Goal: Task Accomplishment & Management: Complete application form

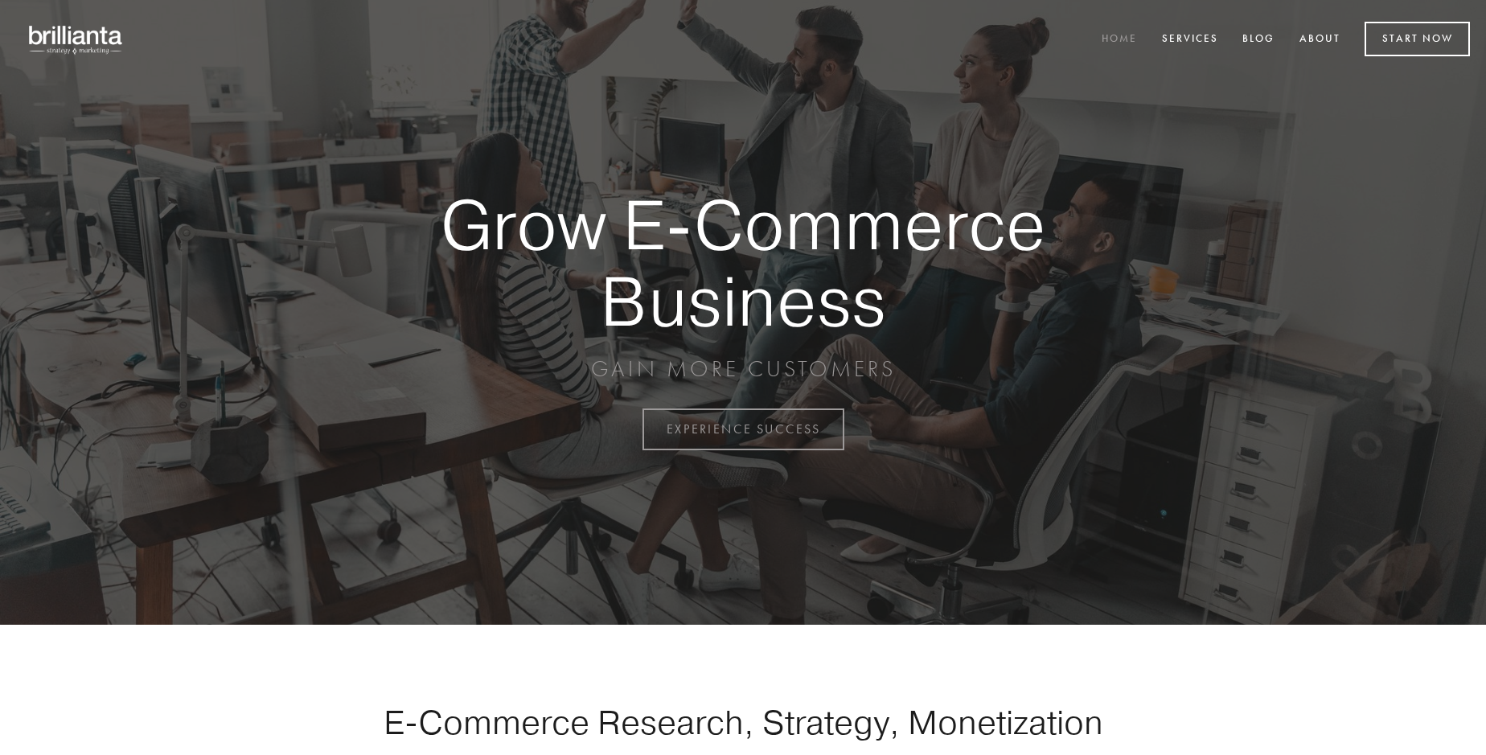
scroll to position [4215, 0]
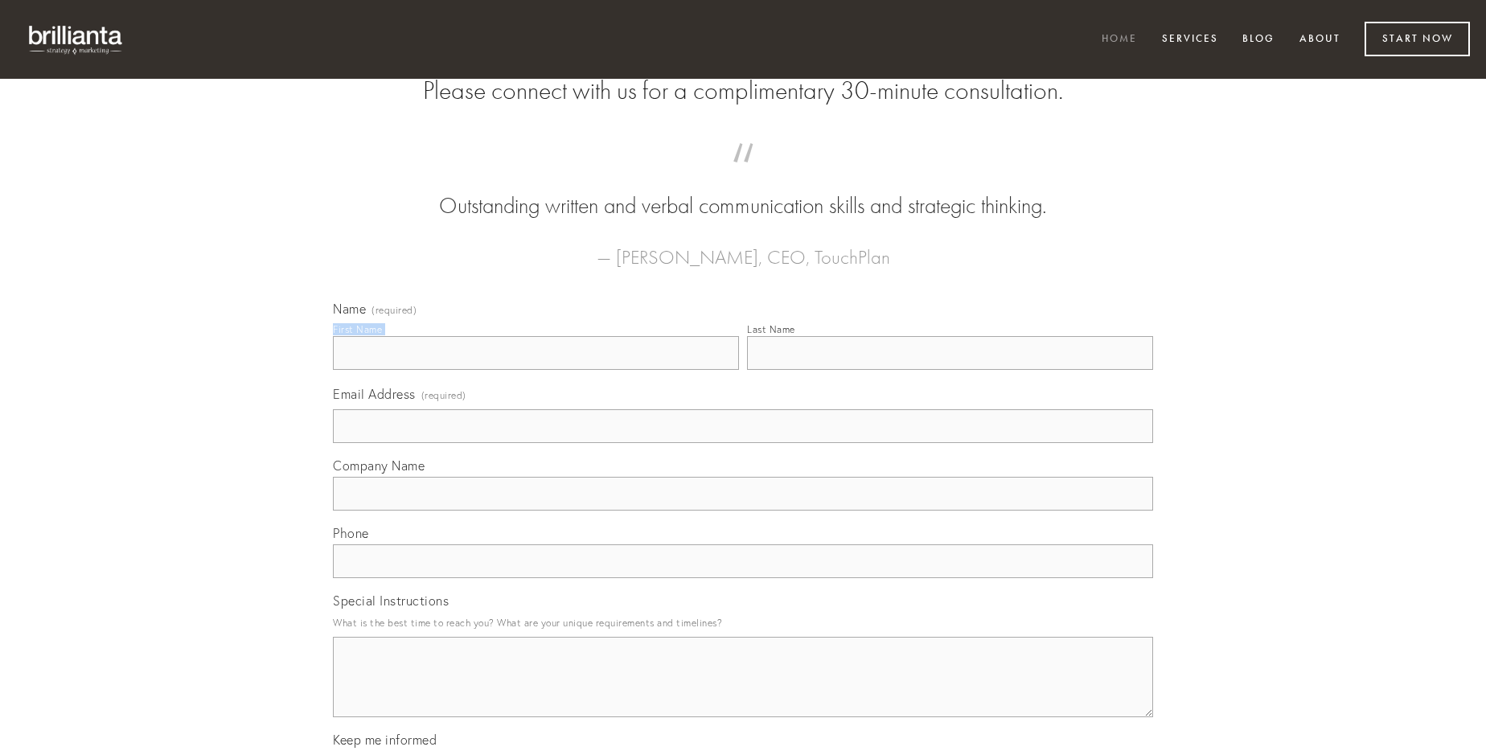
type input "[PERSON_NAME]"
click at [950, 370] on input "Last Name" at bounding box center [950, 353] width 406 height 34
type input "[PERSON_NAME]"
click at [743, 443] on input "Email Address (required)" at bounding box center [743, 426] width 820 height 34
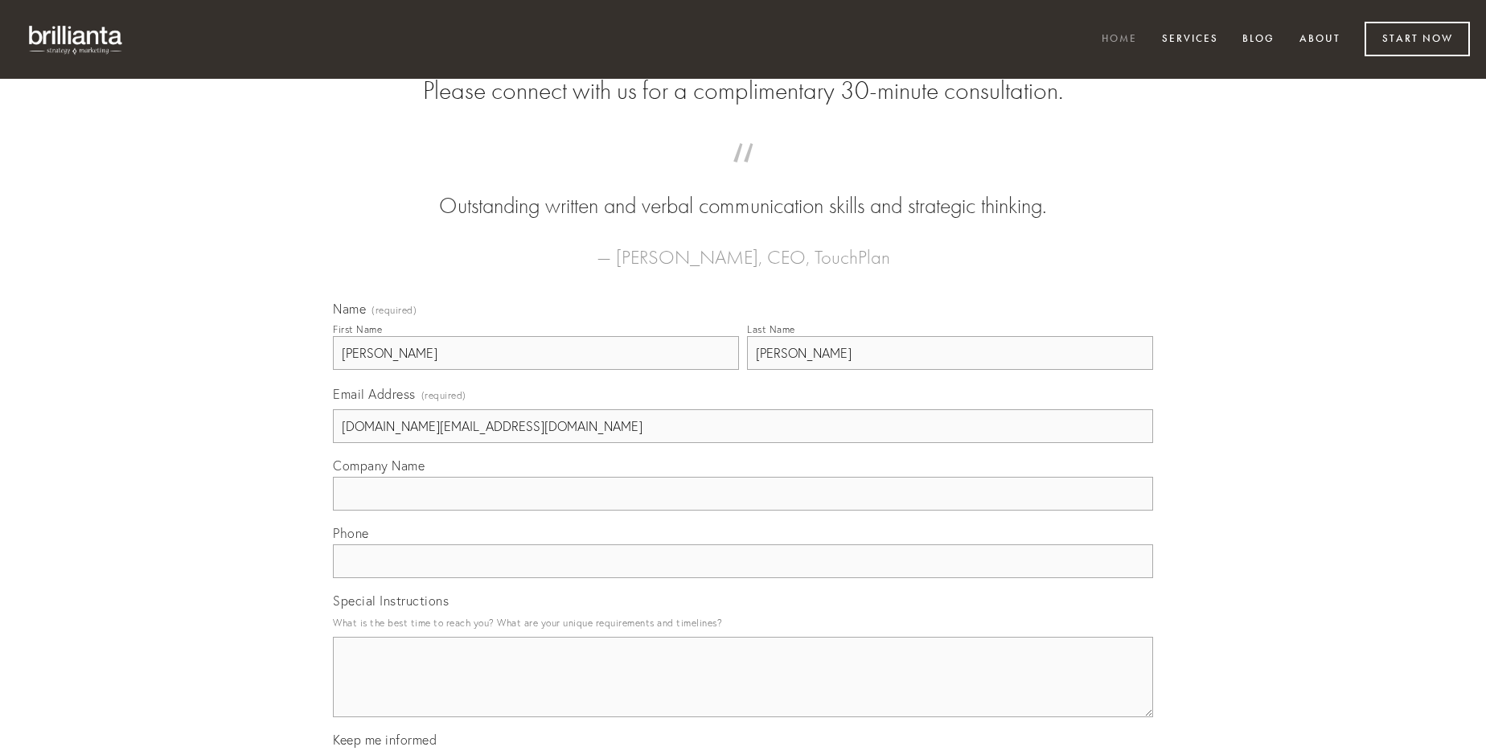
type input "[DOMAIN_NAME][EMAIL_ADDRESS][DOMAIN_NAME]"
click at [743, 511] on input "Company Name" at bounding box center [743, 494] width 820 height 34
type input "cetera"
click at [743, 578] on input "text" at bounding box center [743, 561] width 820 height 34
click at [743, 692] on textarea "Special Instructions" at bounding box center [743, 677] width 820 height 80
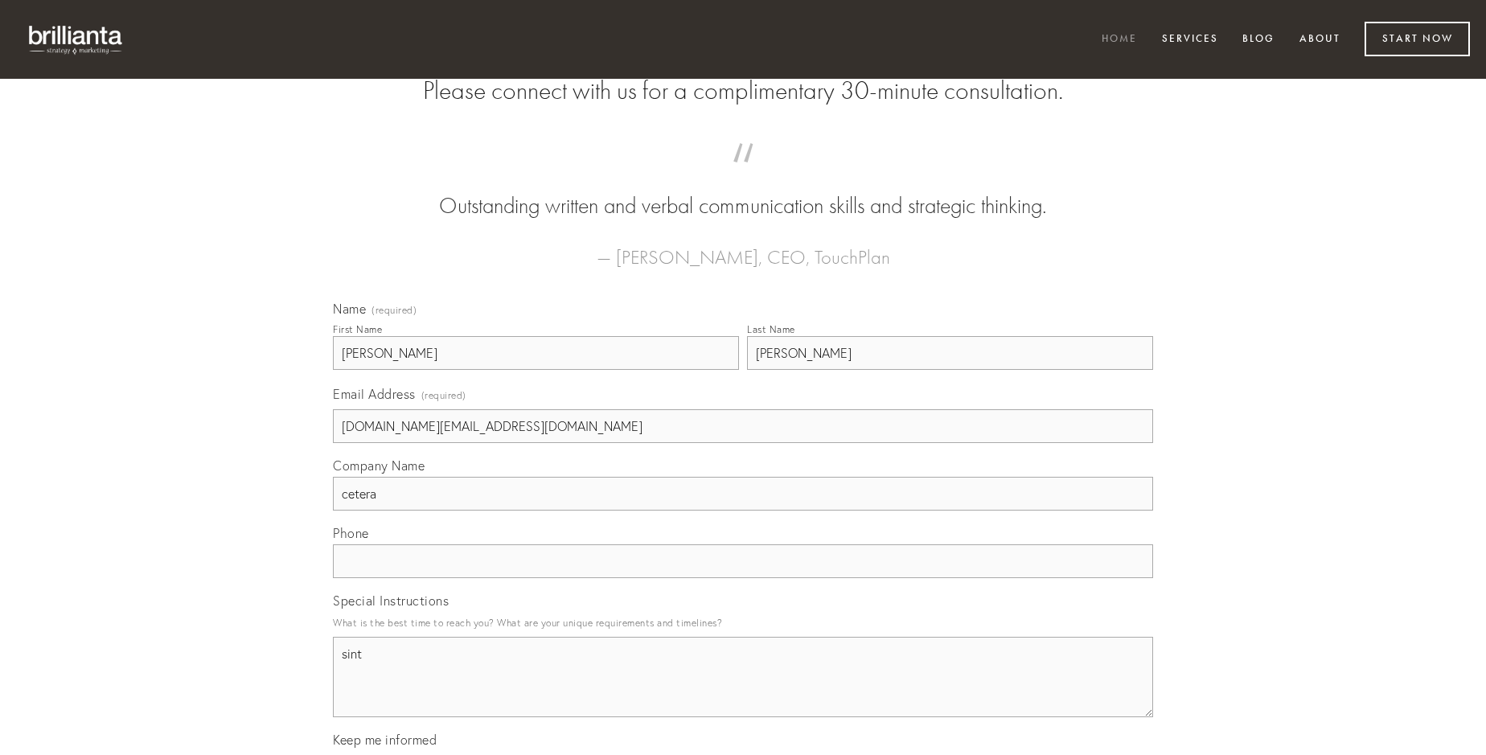
type textarea "sint"
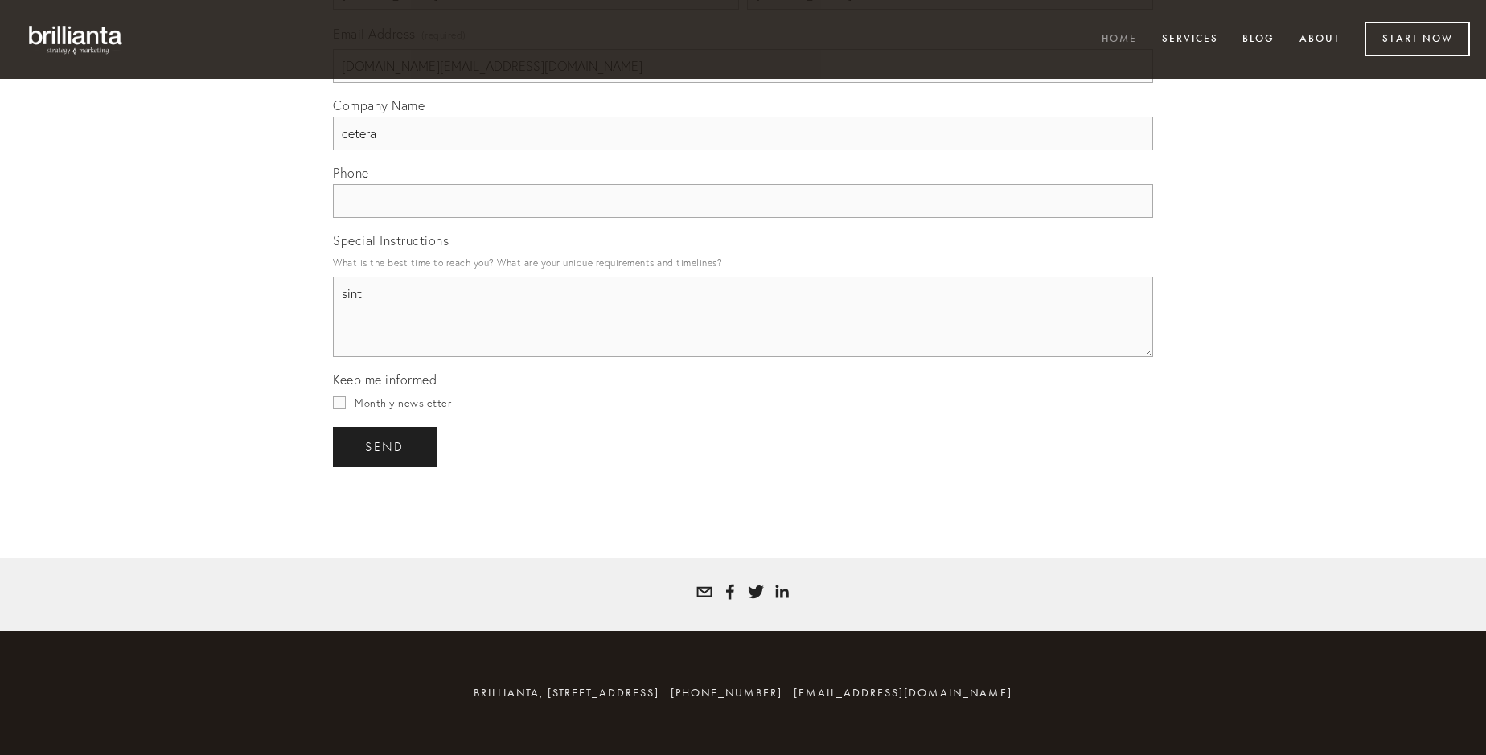
click at [386, 446] on span "send" at bounding box center [384, 447] width 39 height 14
